Goal: Book appointment/travel/reservation

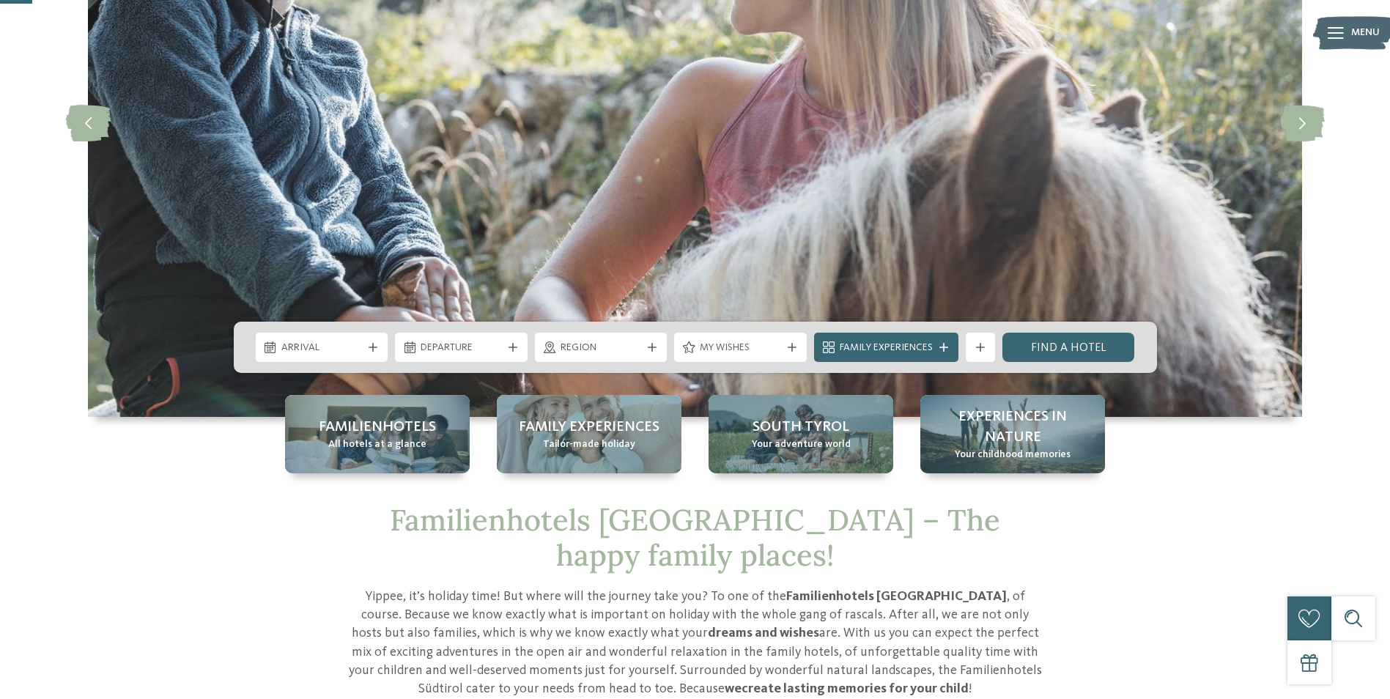
scroll to position [366, 0]
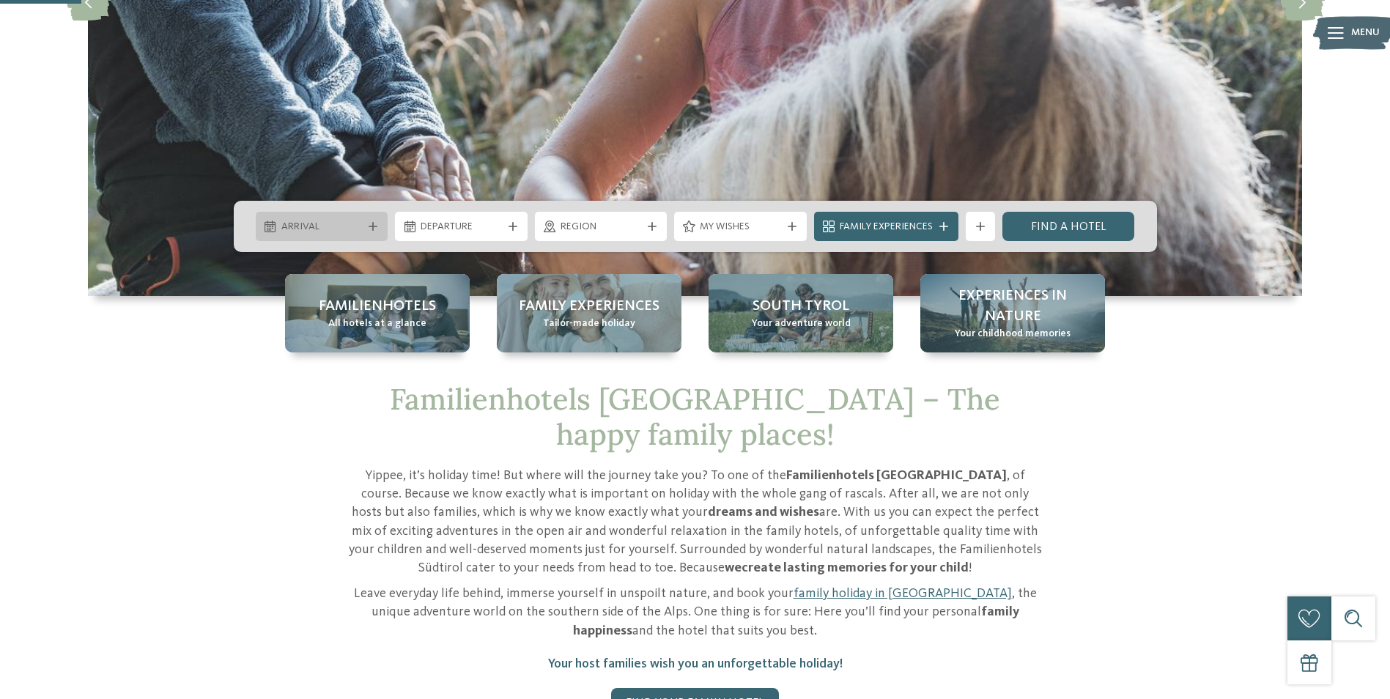
click at [347, 221] on span "Arrival" at bounding box center [321, 227] width 81 height 15
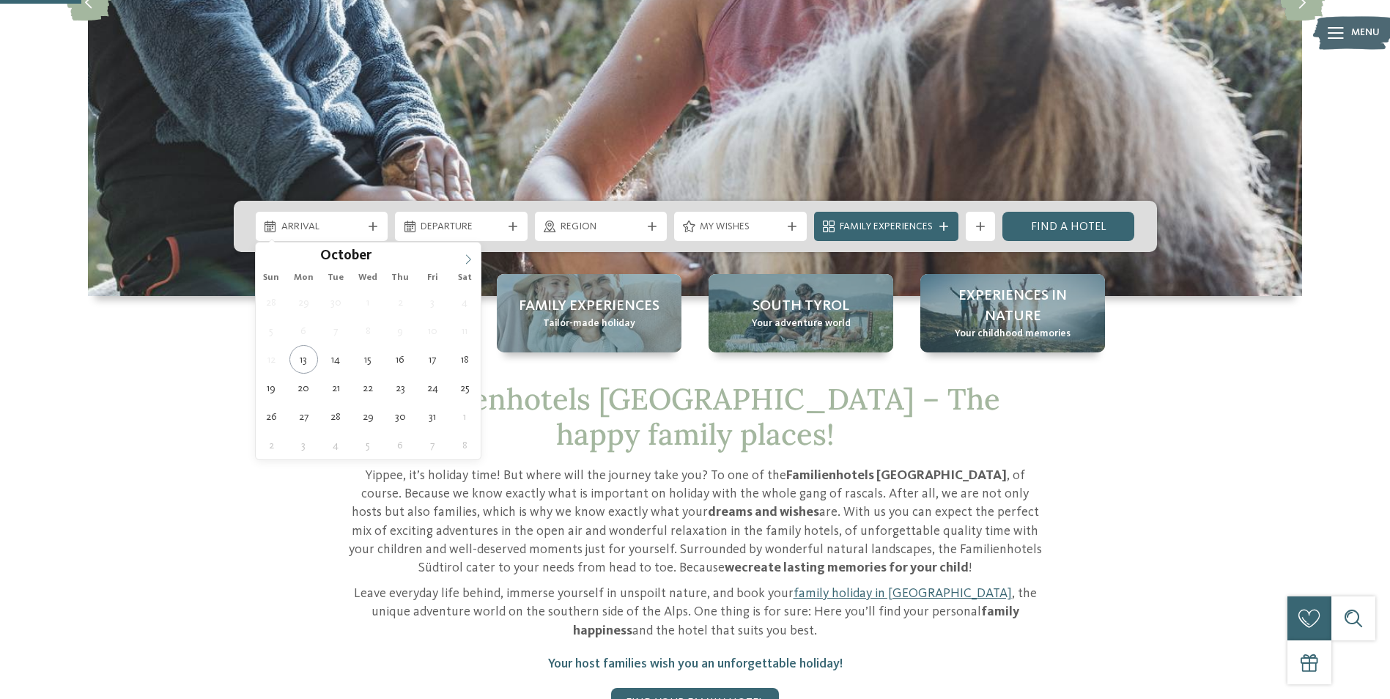
click at [474, 259] on span at bounding box center [468, 255] width 25 height 25
type input "****"
click at [474, 259] on span at bounding box center [468, 255] width 25 height 25
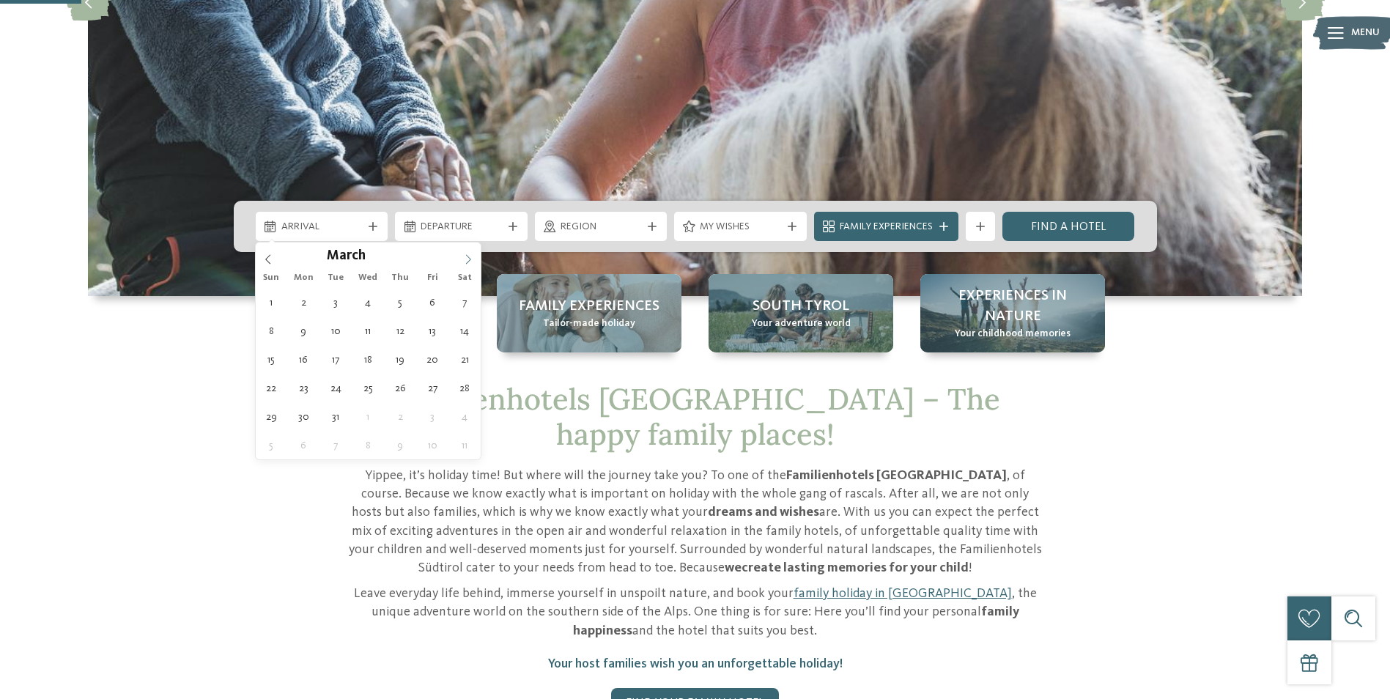
click at [471, 258] on icon at bounding box center [468, 259] width 10 height 10
click at [466, 258] on icon at bounding box center [468, 259] width 10 height 10
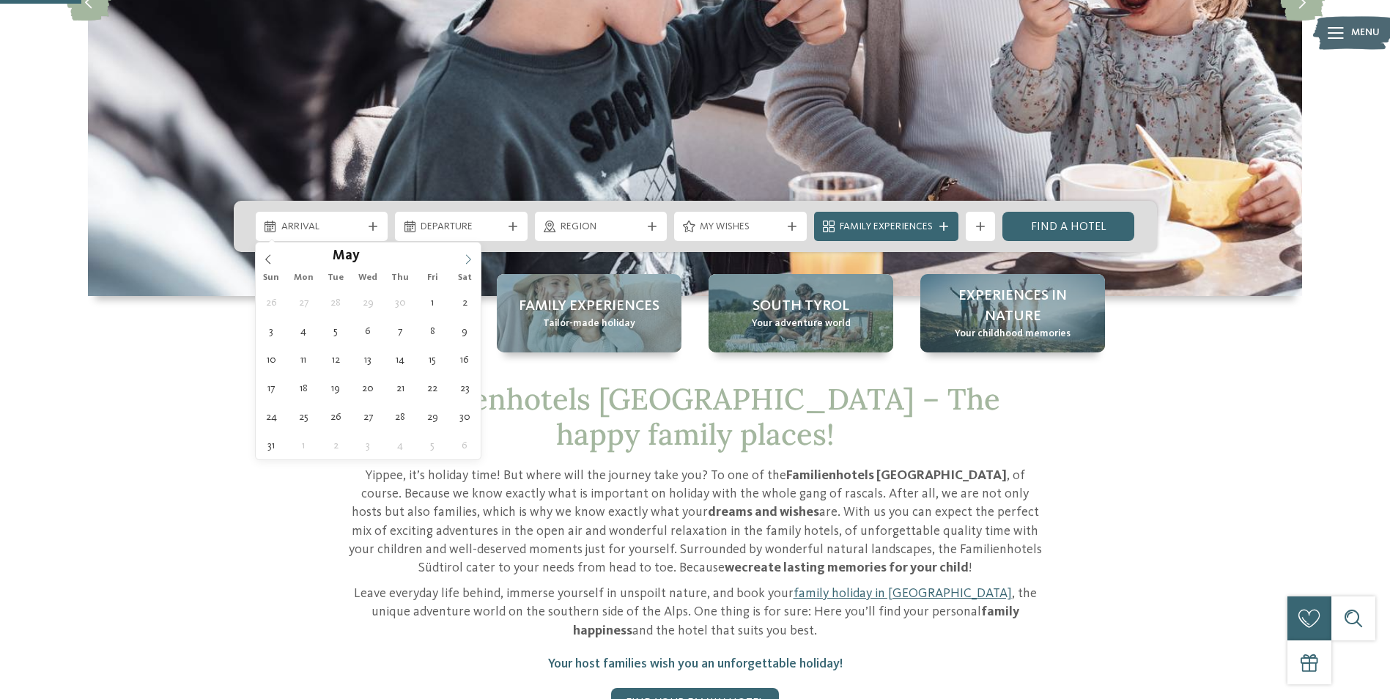
click at [466, 258] on icon at bounding box center [468, 259] width 10 height 10
type div "10.08.2026"
type input "****"
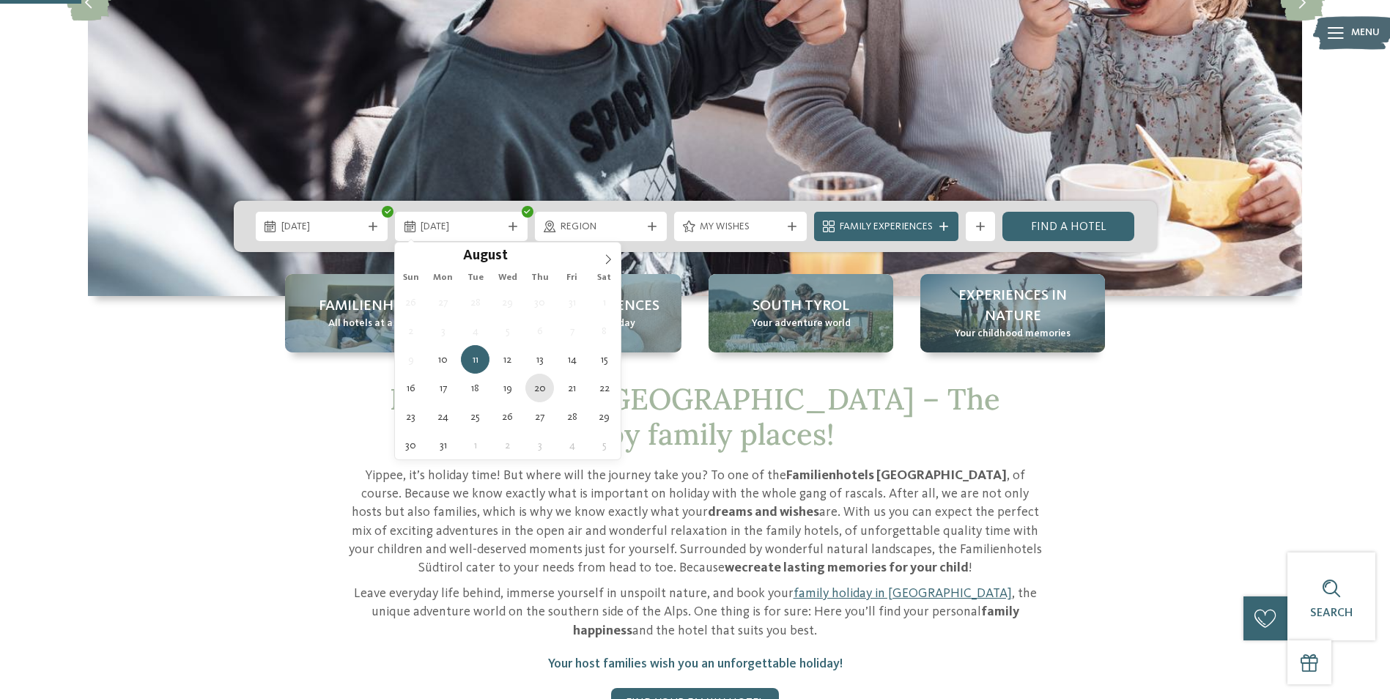
type div "20.08.2026"
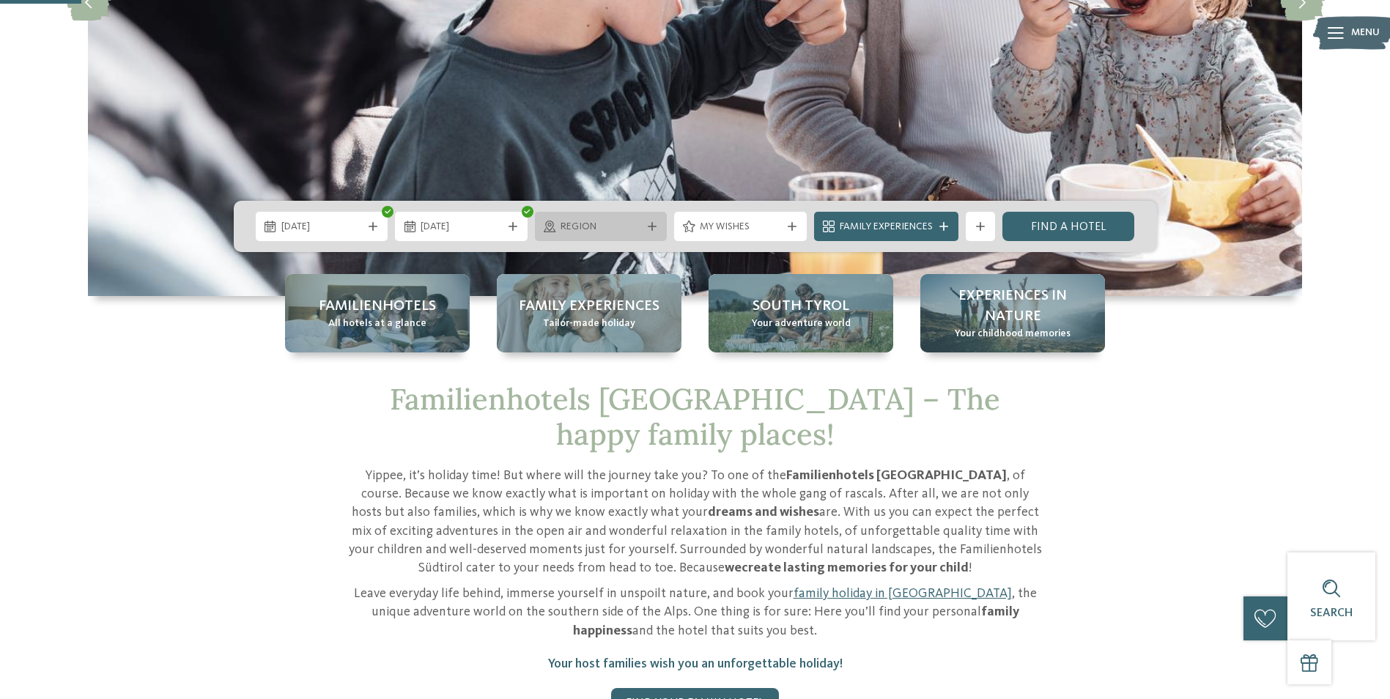
click at [614, 215] on div "Region" at bounding box center [601, 226] width 133 height 29
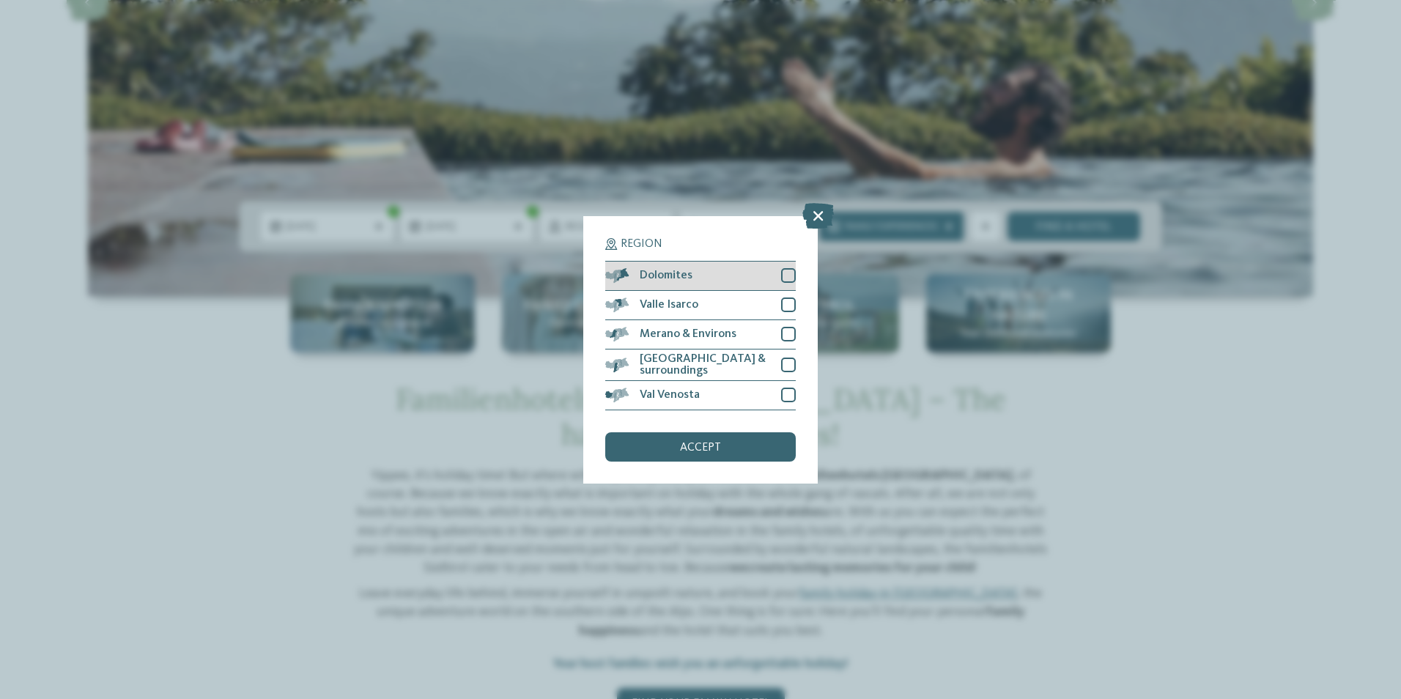
click at [751, 276] on div "Dolomites" at bounding box center [700, 276] width 191 height 29
click at [719, 444] on span "accept" at bounding box center [700, 448] width 41 height 12
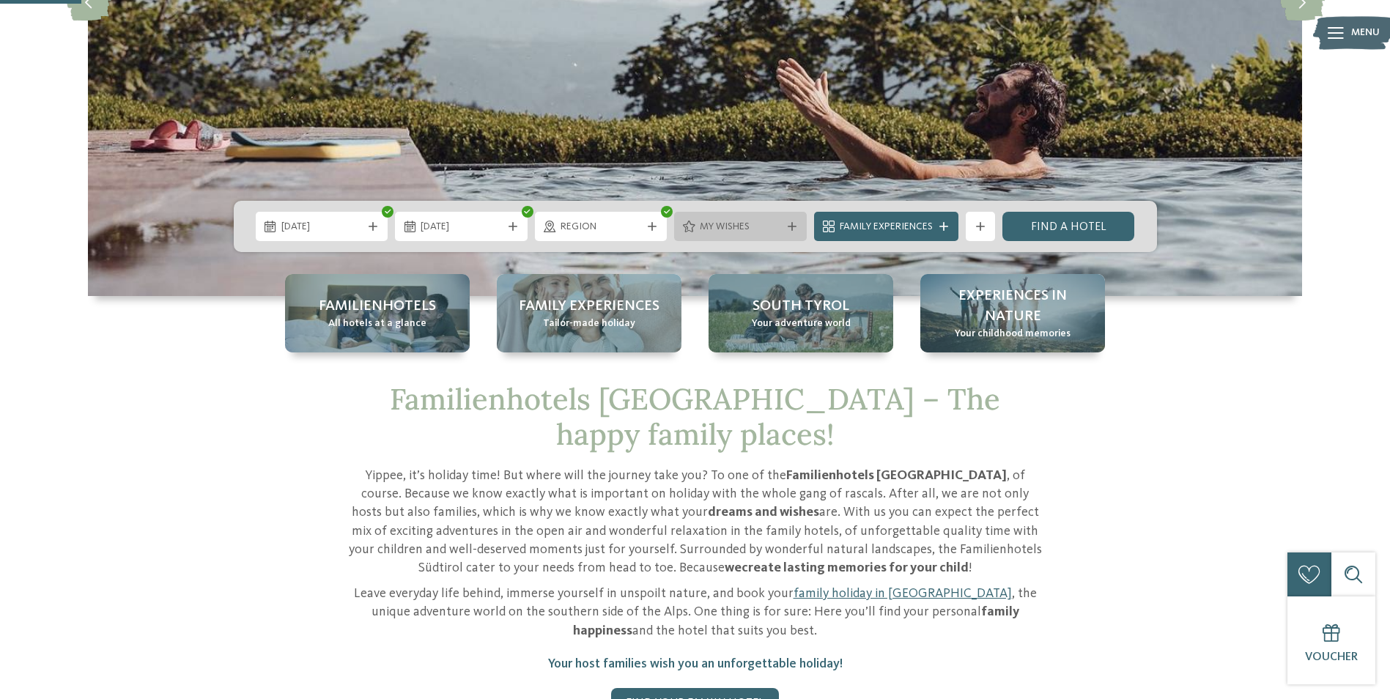
click at [748, 235] on div "My wishes" at bounding box center [740, 226] width 133 height 29
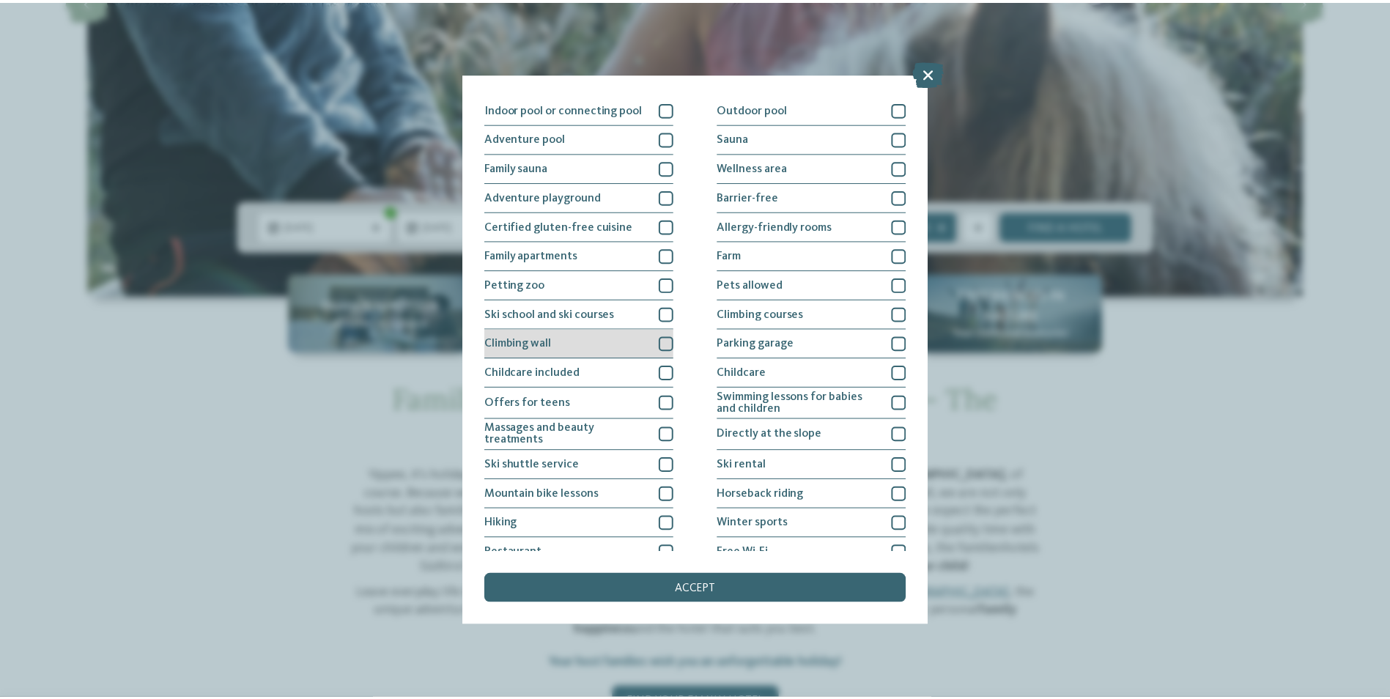
scroll to position [0, 0]
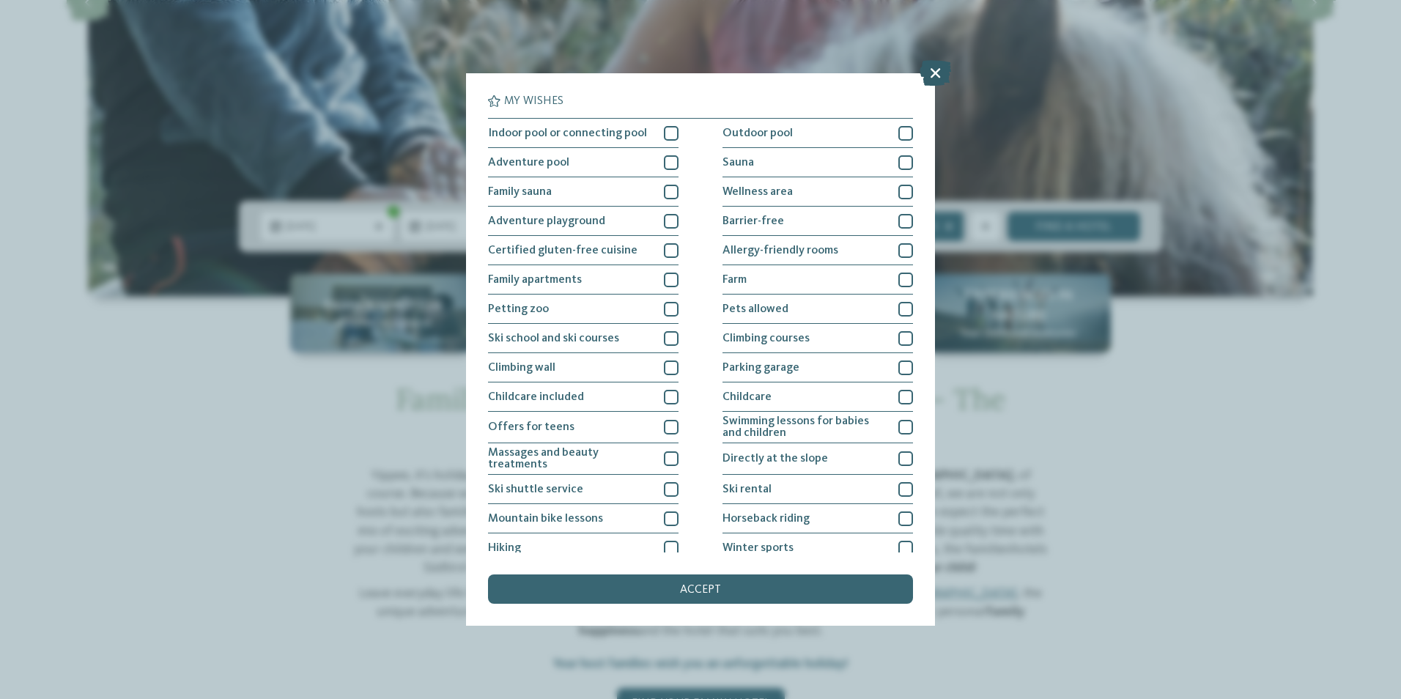
click at [930, 77] on icon at bounding box center [936, 73] width 32 height 26
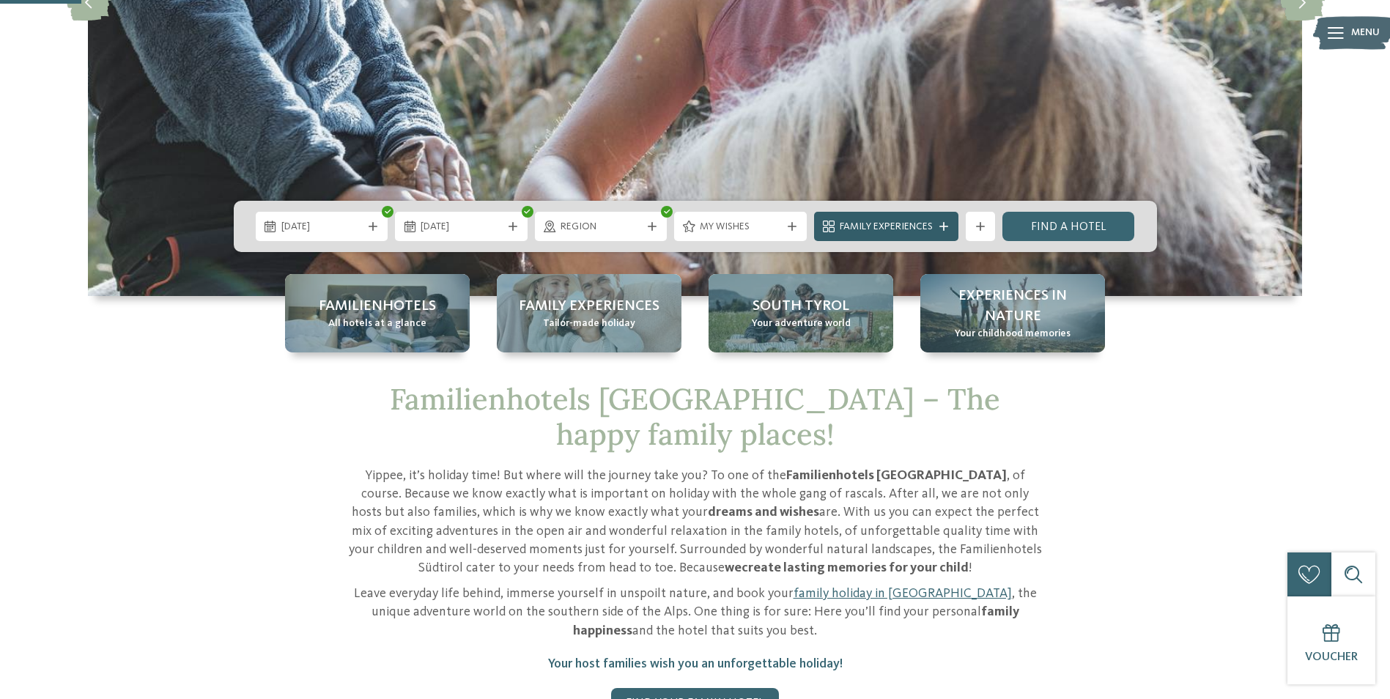
click at [917, 231] on span "Family Experiences" at bounding box center [886, 227] width 93 height 15
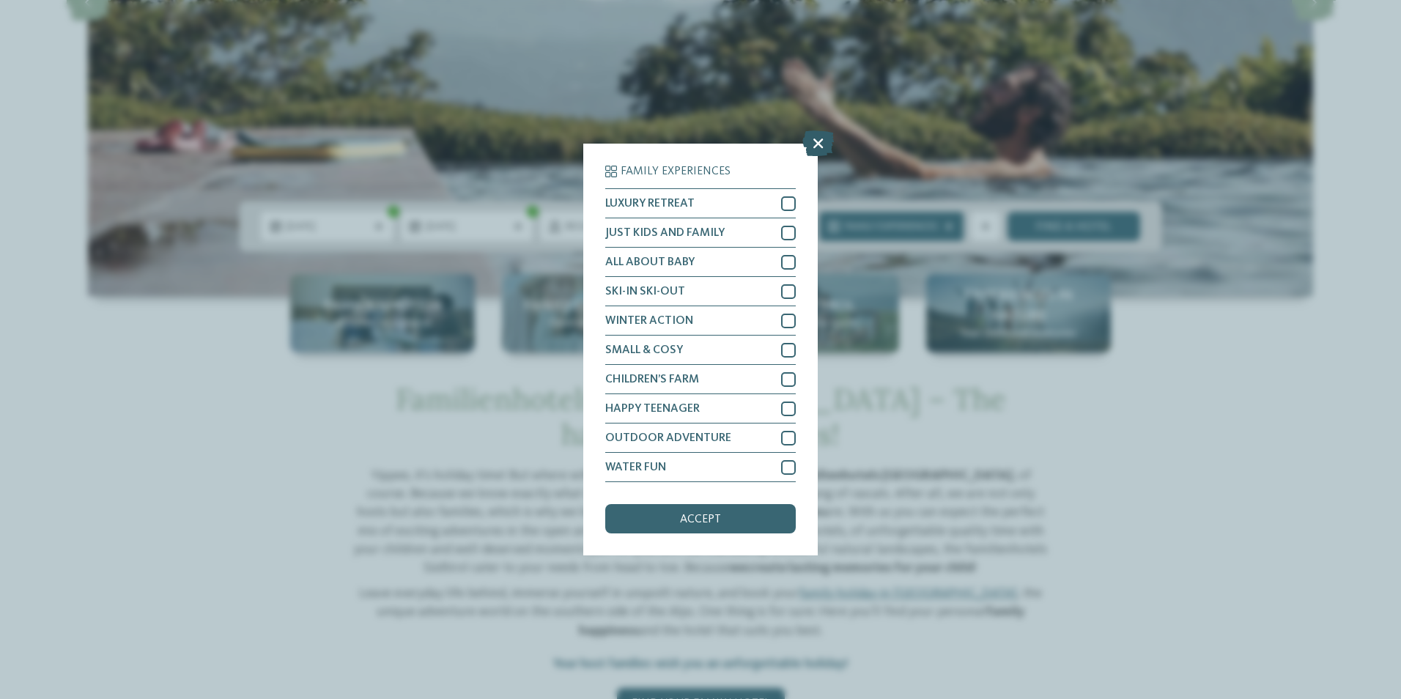
click at [821, 143] on icon at bounding box center [819, 143] width 32 height 26
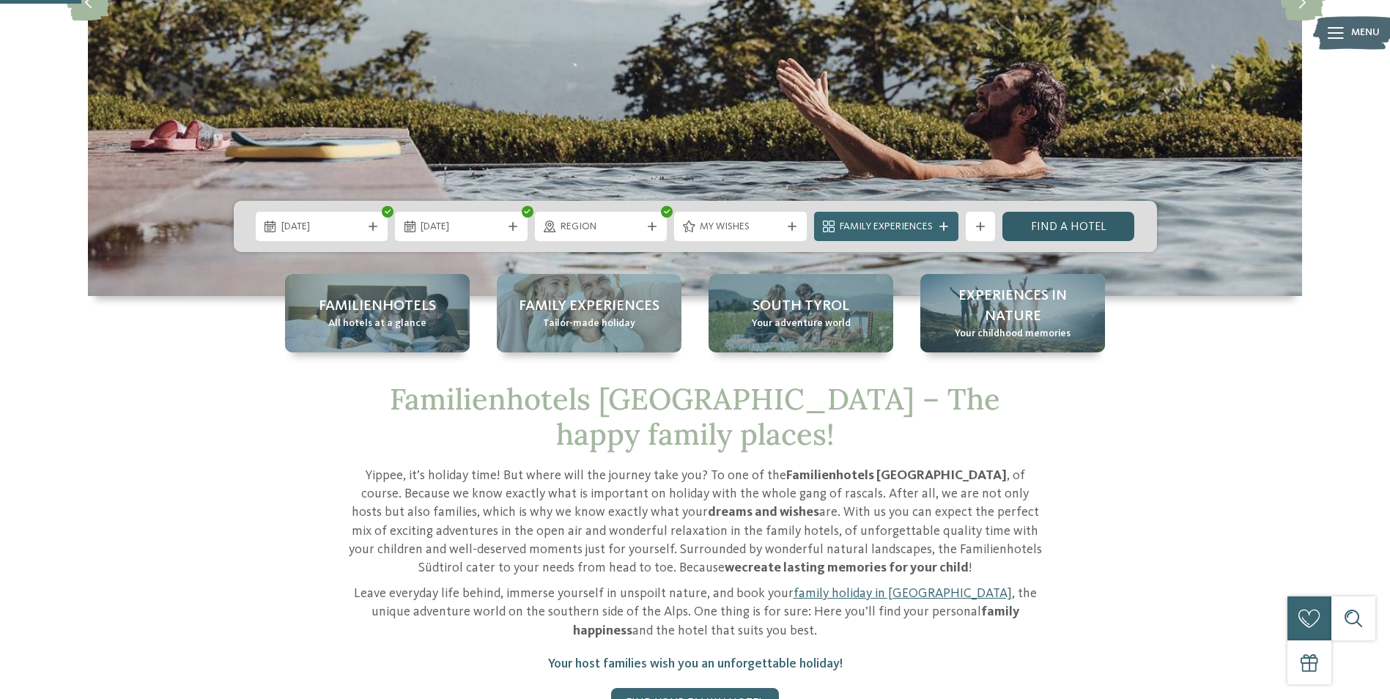
click at [1039, 224] on link "Find a hotel" at bounding box center [1069, 226] width 133 height 29
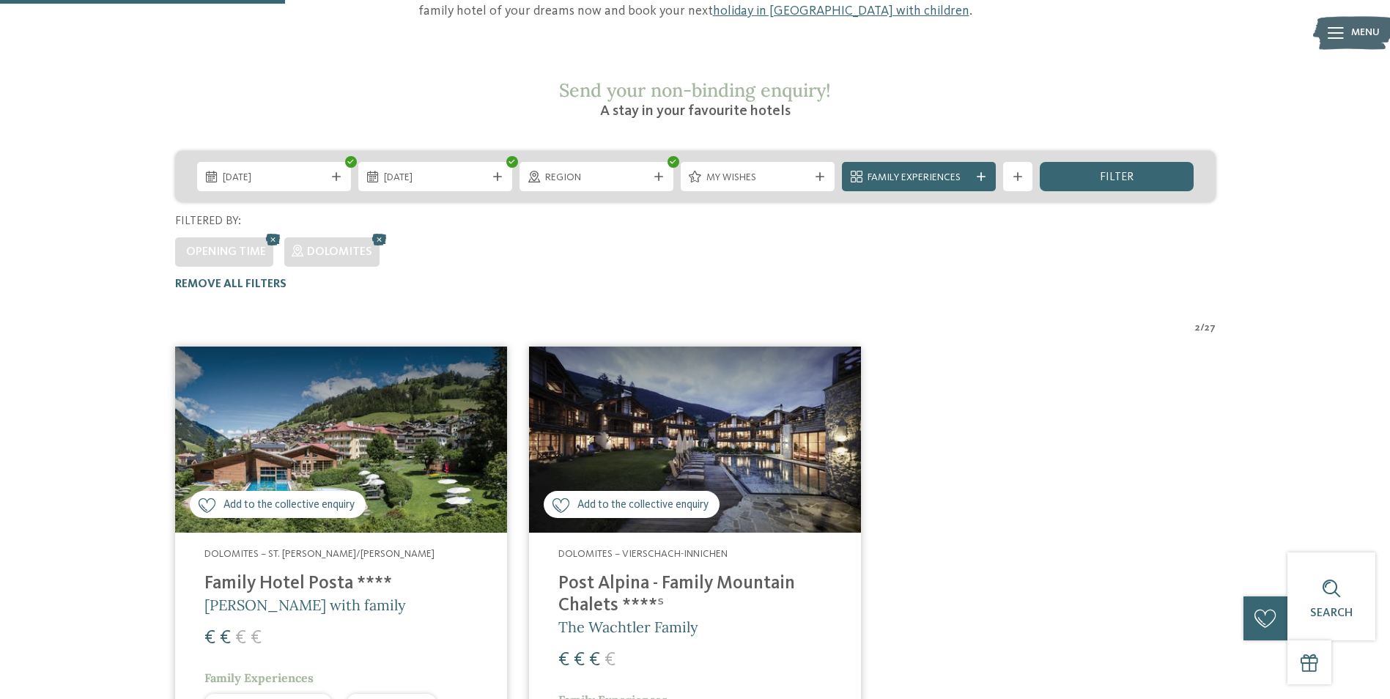
scroll to position [299, 0]
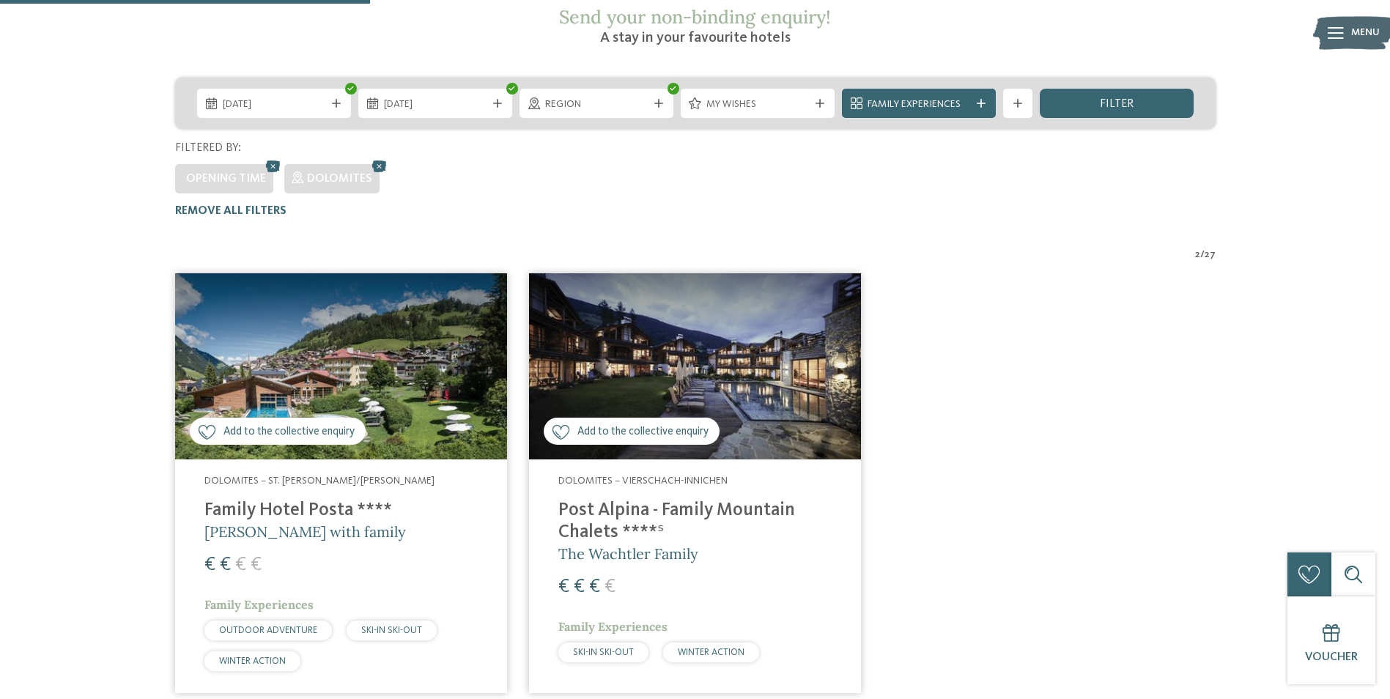
click at [328, 326] on img at bounding box center [341, 366] width 332 height 187
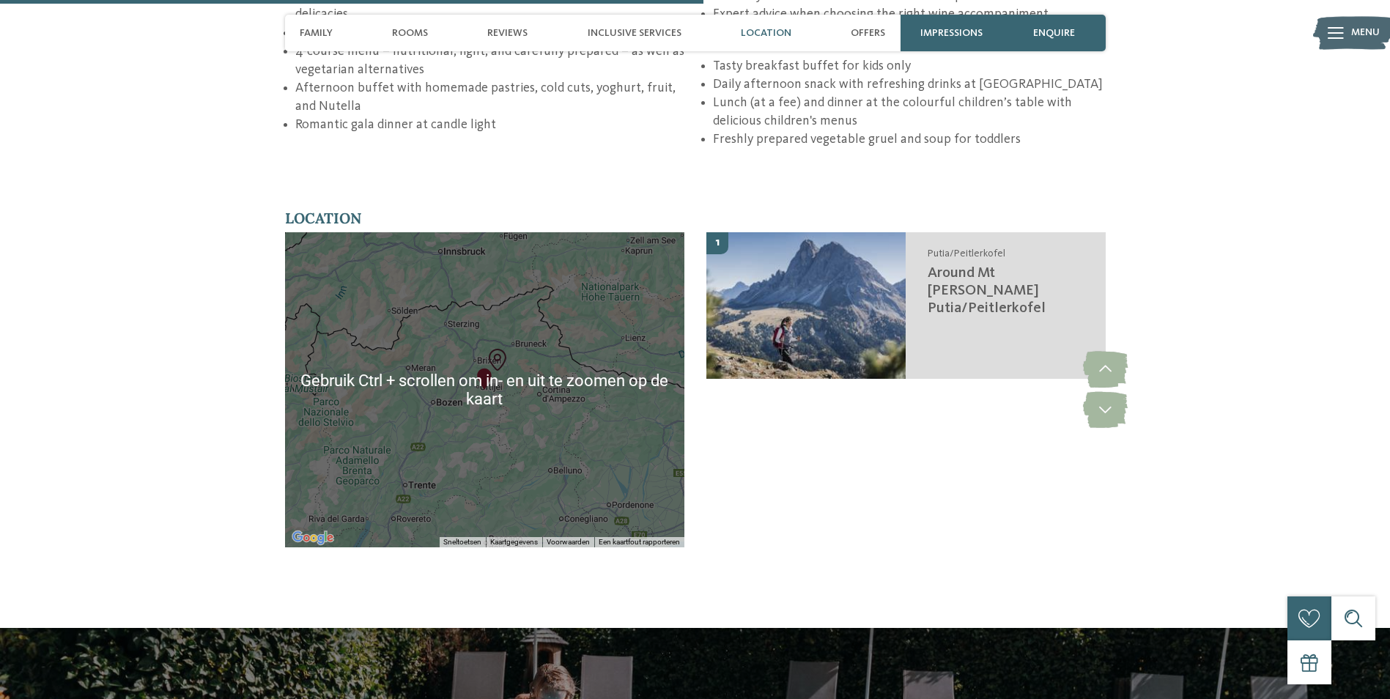
scroll to position [2419, 0]
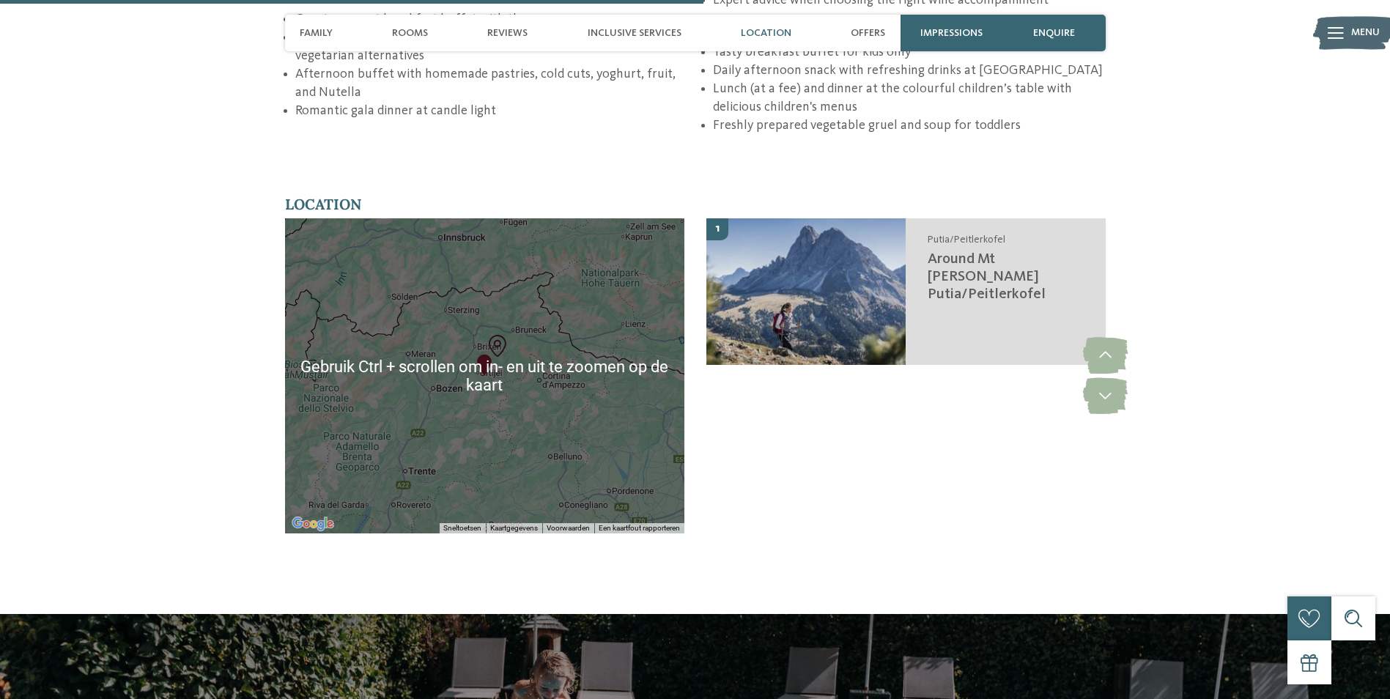
click at [888, 382] on div "1 Putia/Peitlerkofel Around [GEOGRAPHIC_DATA][PERSON_NAME]/Peitlerkofel" at bounding box center [906, 386] width 399 height 337
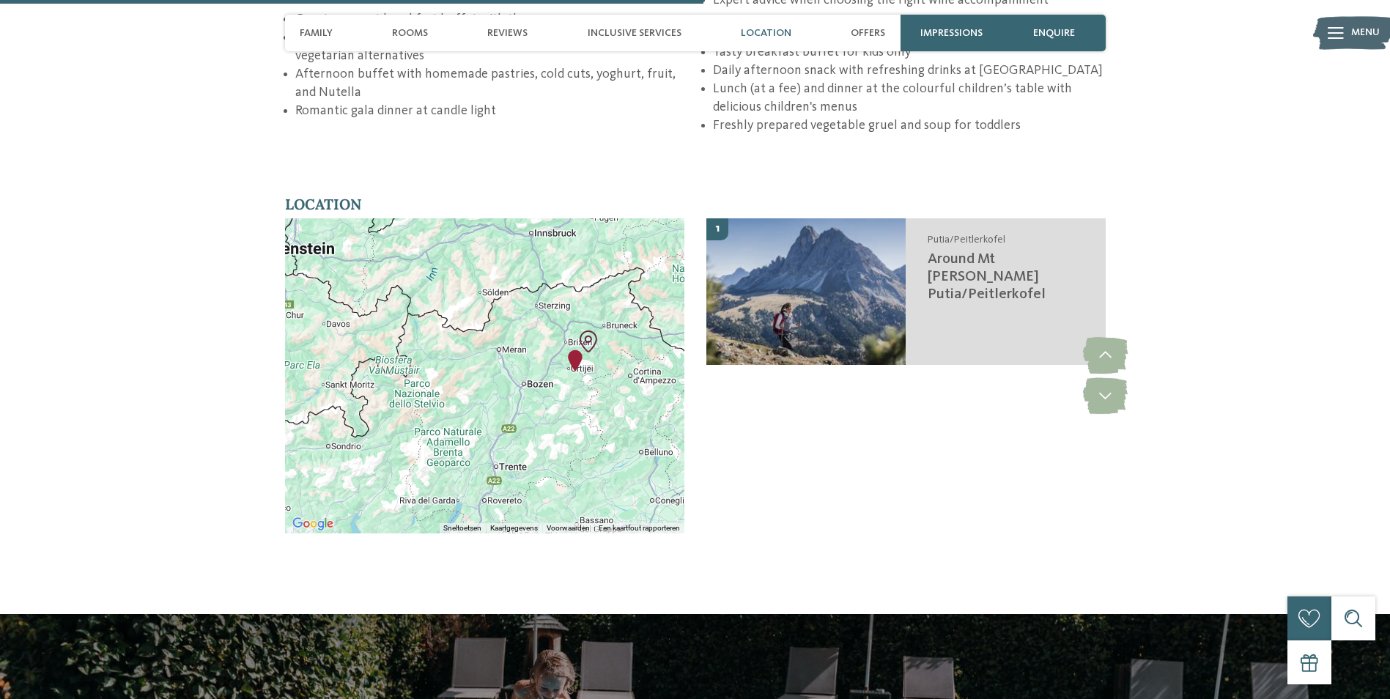
drag, startPoint x: 471, startPoint y: 315, endPoint x: 564, endPoint y: 313, distance: 93.1
click at [564, 313] on div at bounding box center [484, 375] width 399 height 315
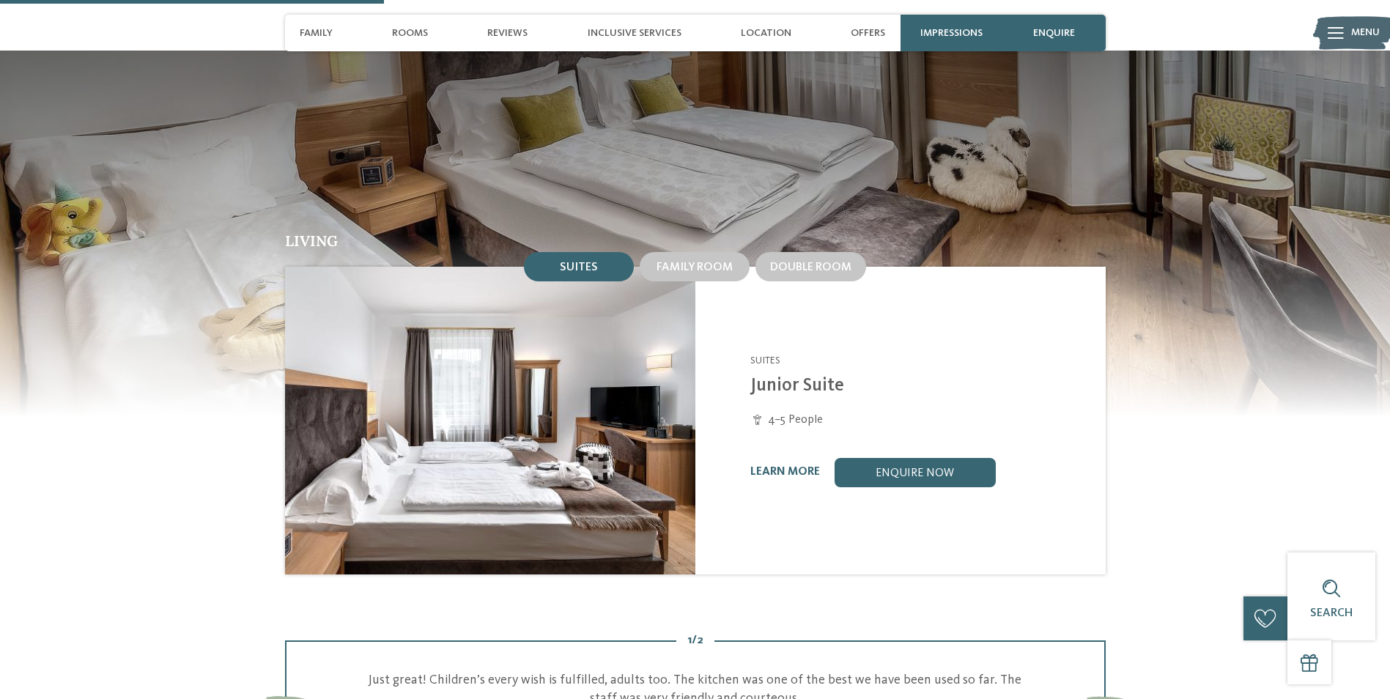
scroll to position [1319, 0]
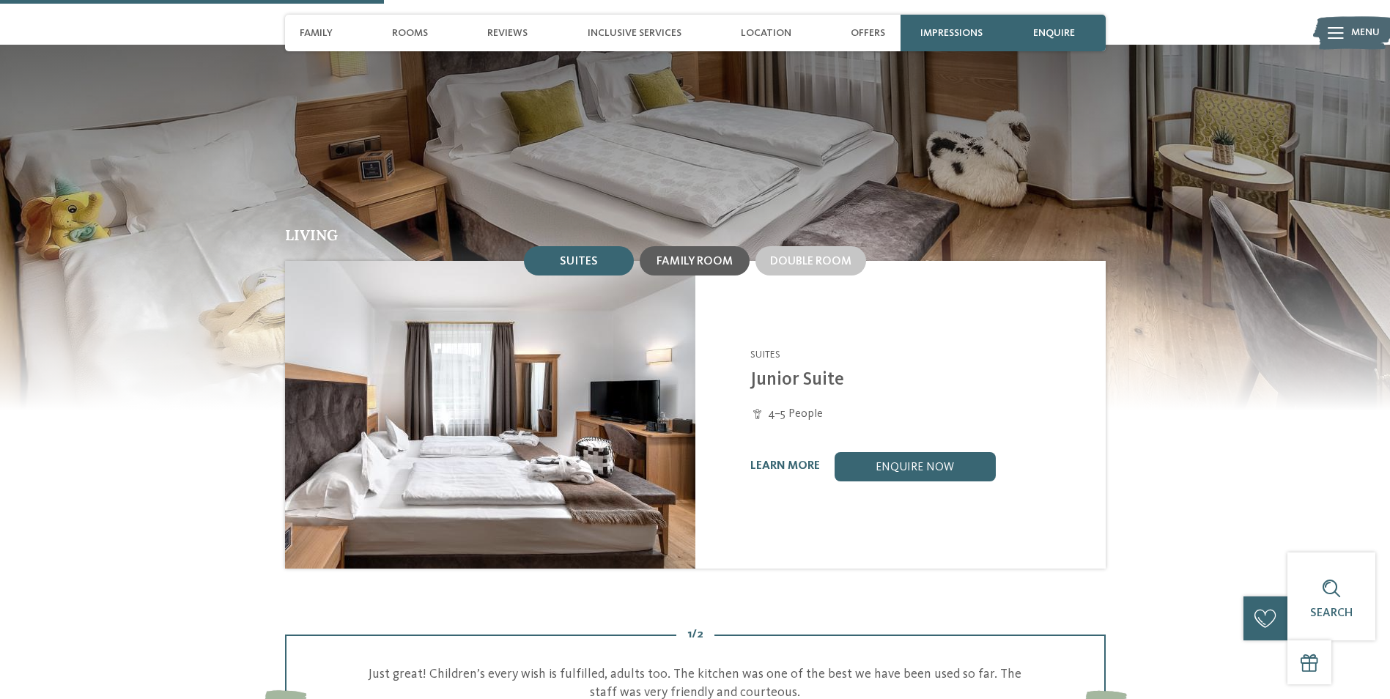
click at [689, 256] on span "Family room" at bounding box center [695, 262] width 76 height 12
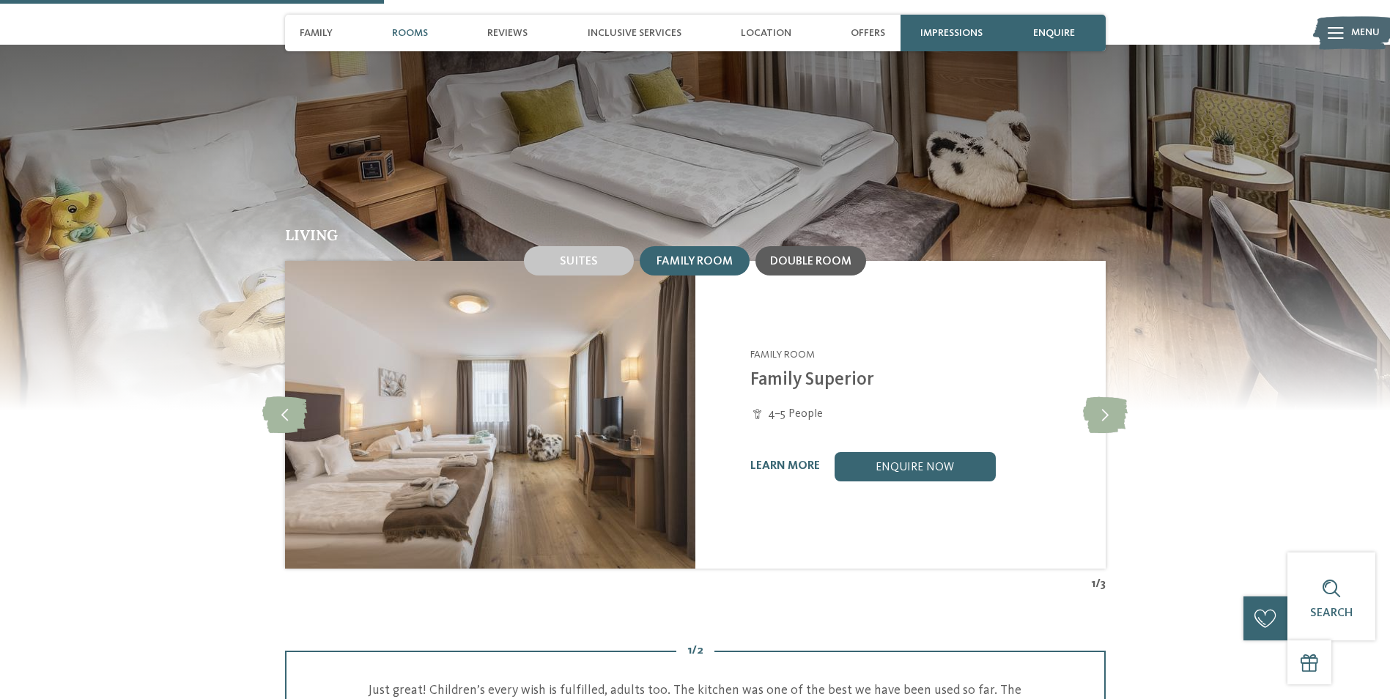
click at [779, 256] on span "Double room" at bounding box center [810, 262] width 81 height 12
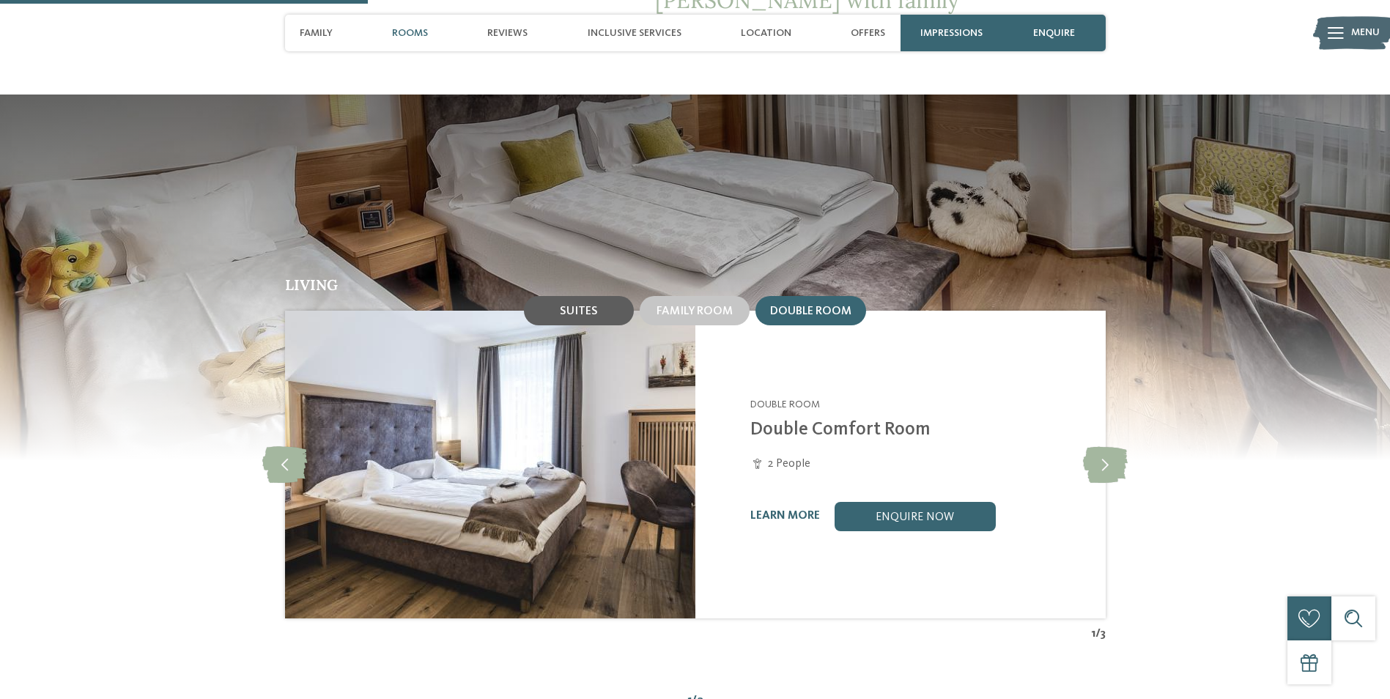
scroll to position [1246, 0]
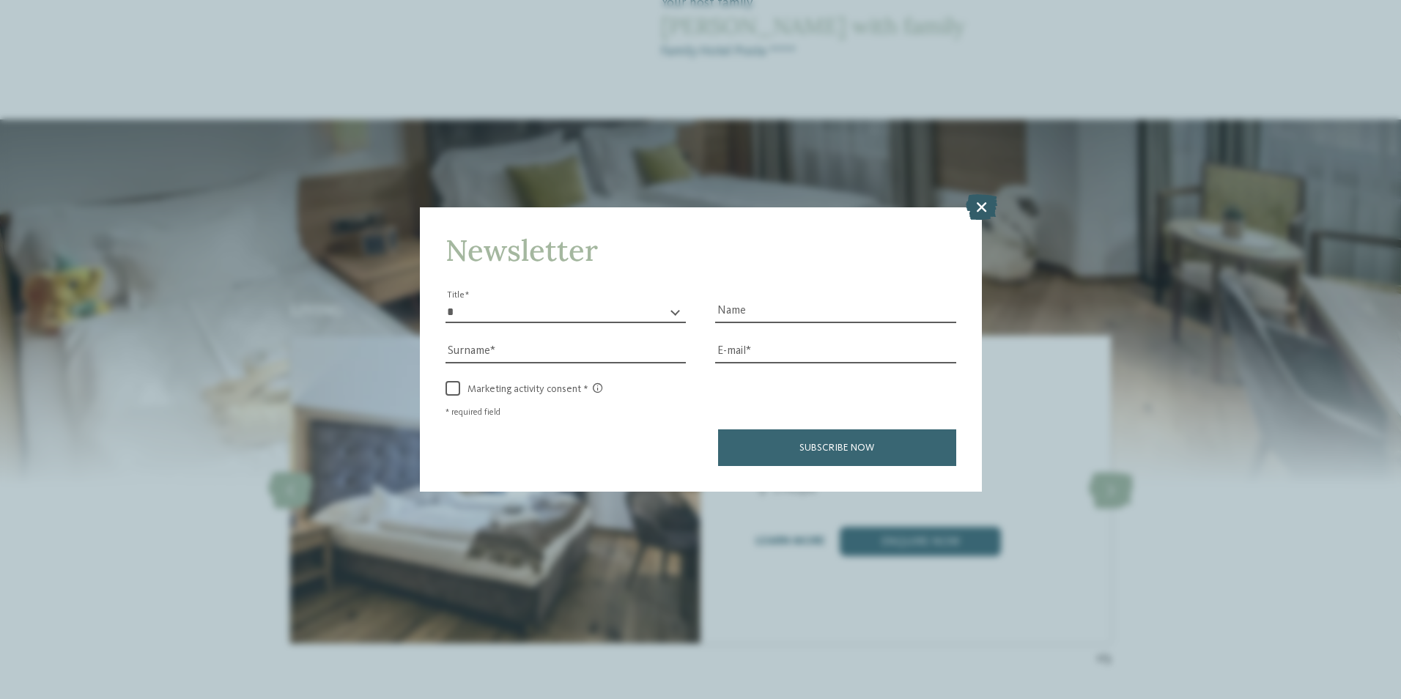
click at [983, 205] on icon at bounding box center [982, 206] width 32 height 26
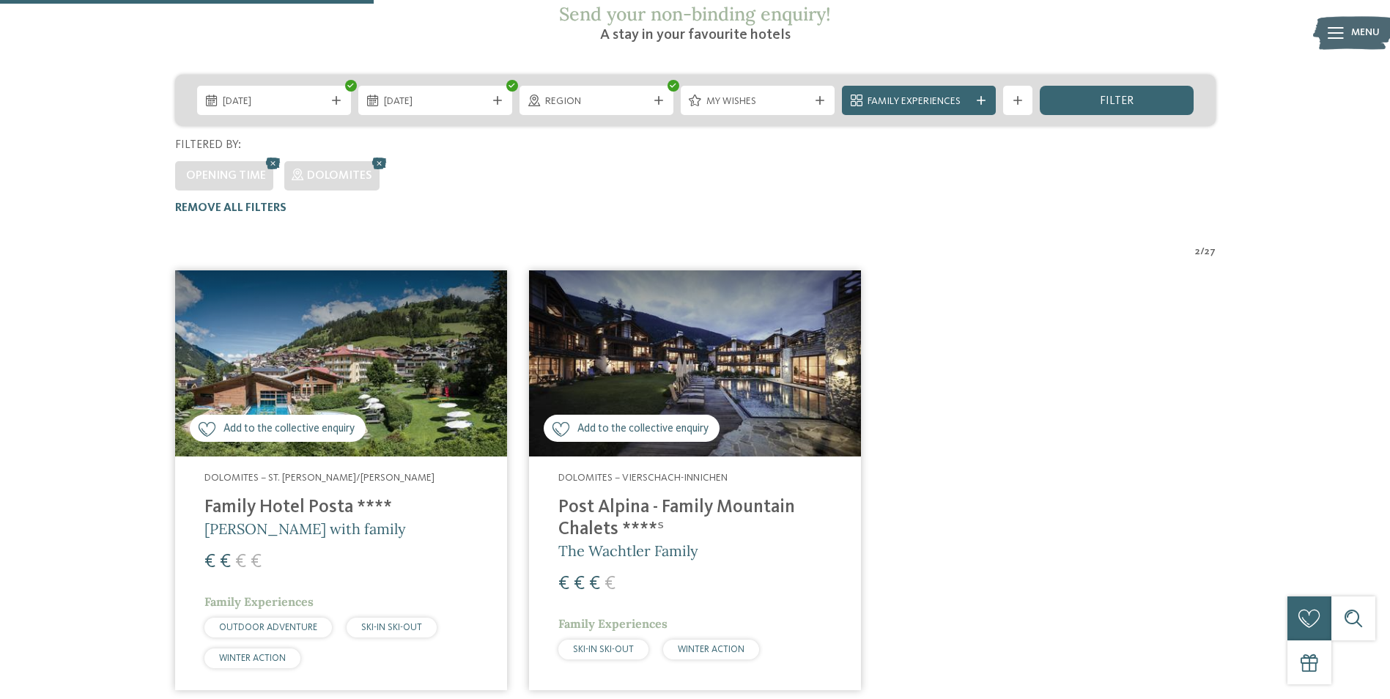
scroll to position [299, 0]
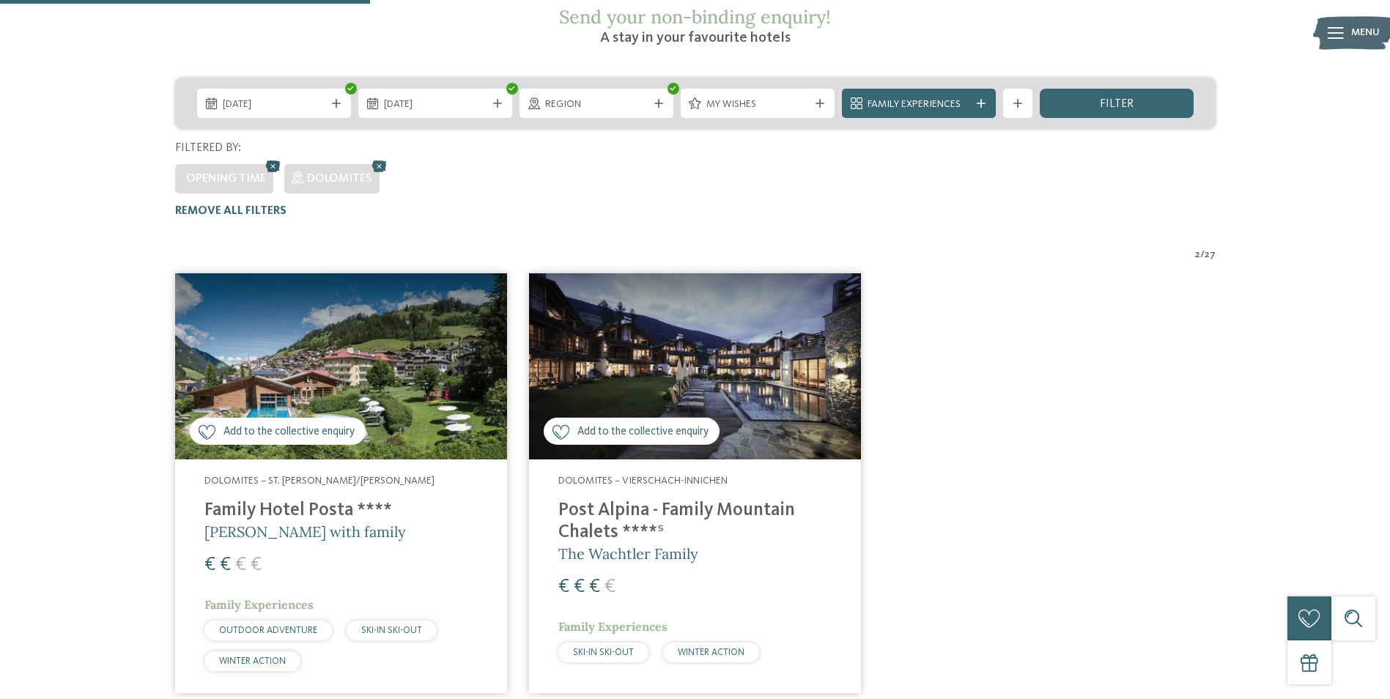
click at [265, 157] on icon at bounding box center [273, 166] width 22 height 19
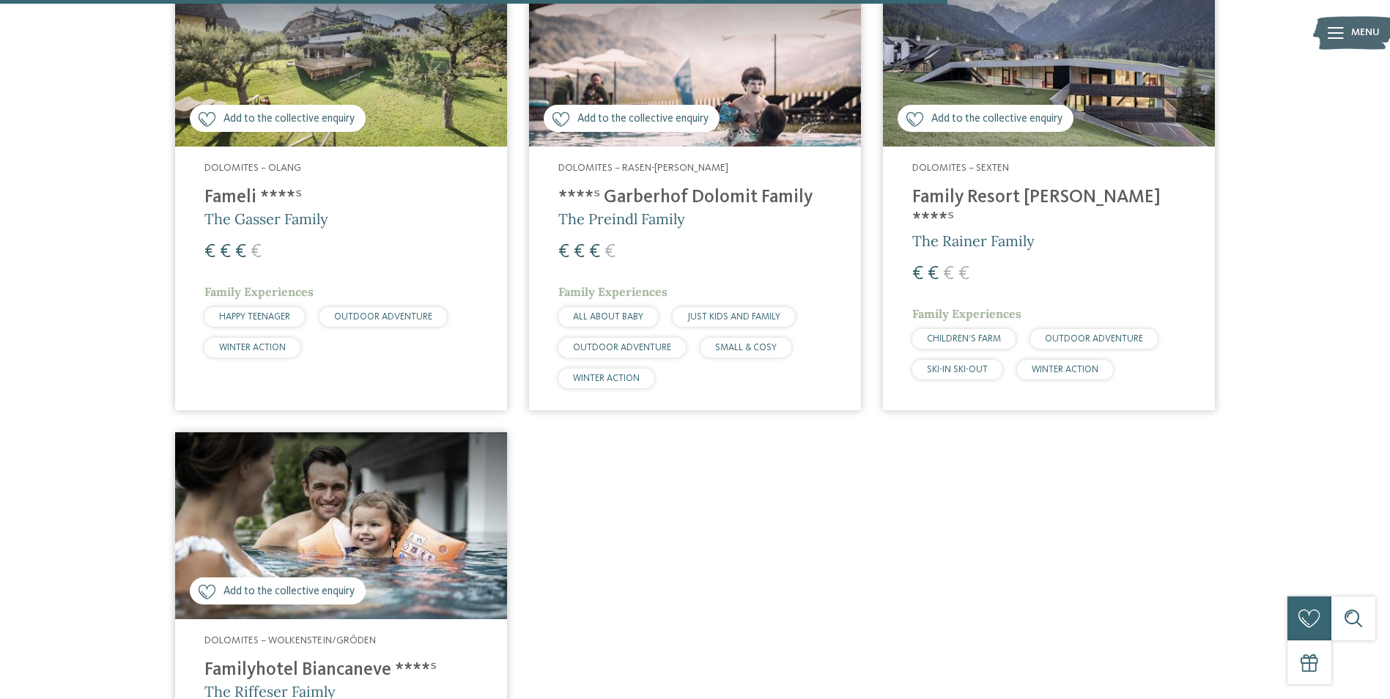
scroll to position [1838, 0]
